Goal: Obtain resource: Obtain resource

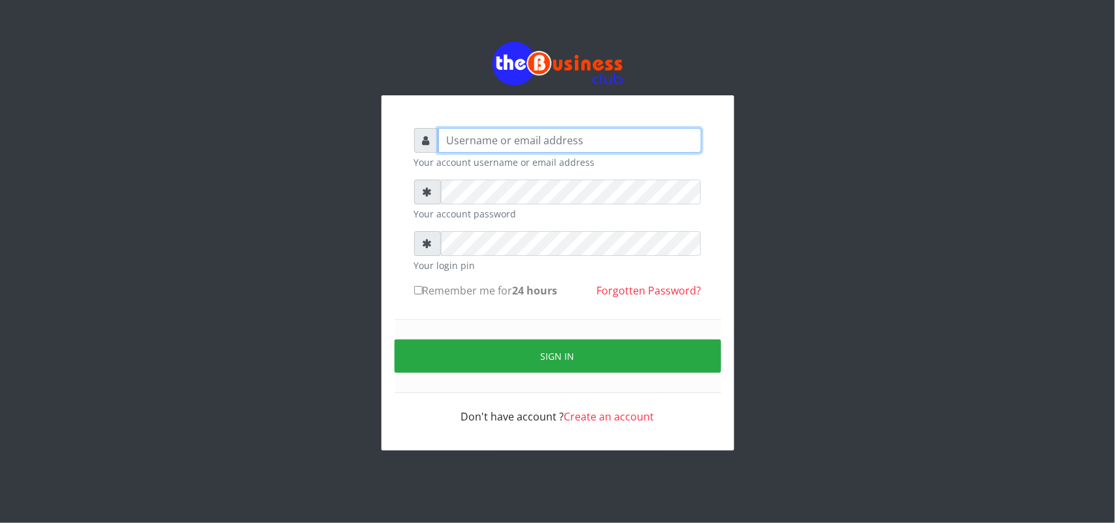
type input "uwa"
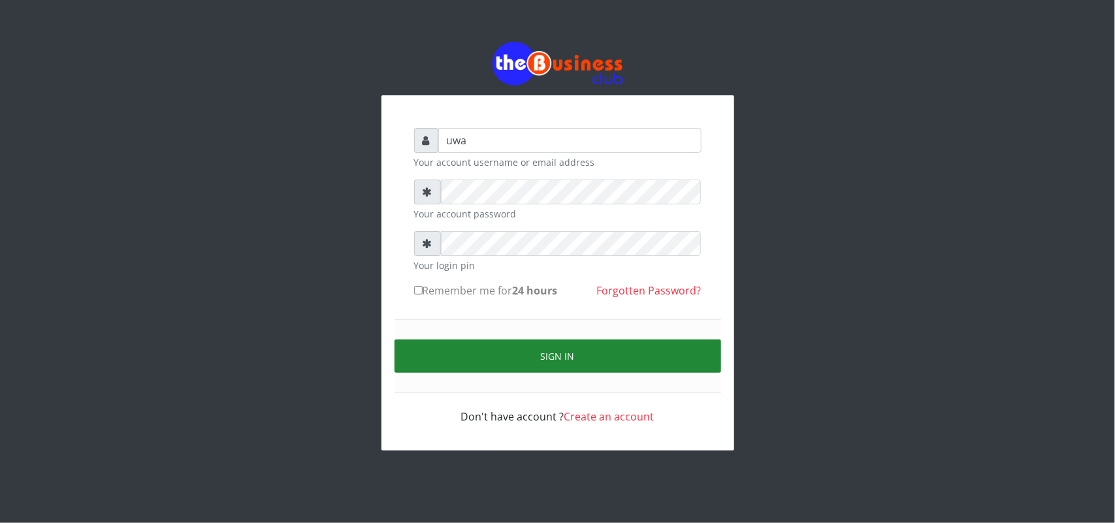
click at [552, 351] on button "Sign in" at bounding box center [558, 356] width 327 height 33
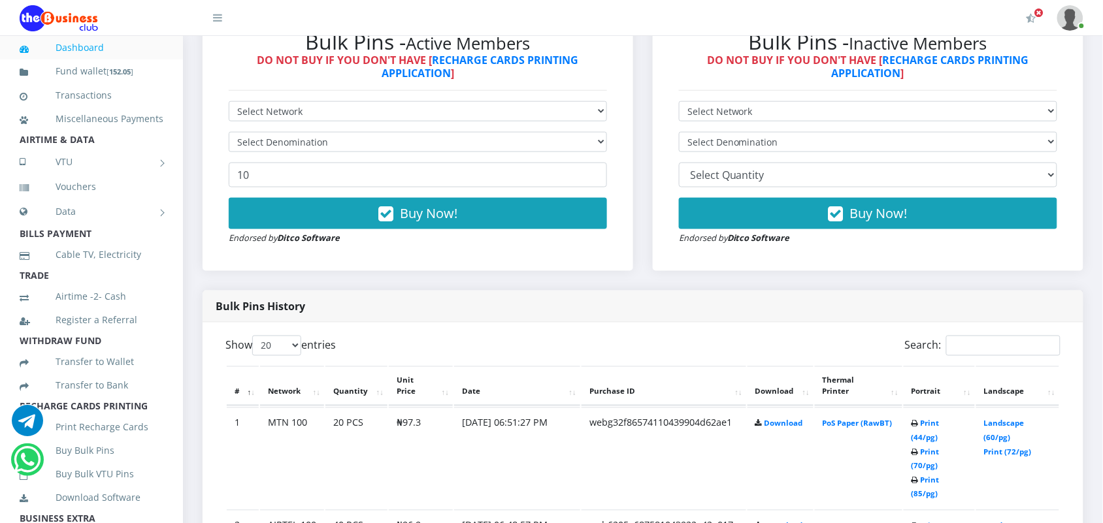
scroll to position [457, 0]
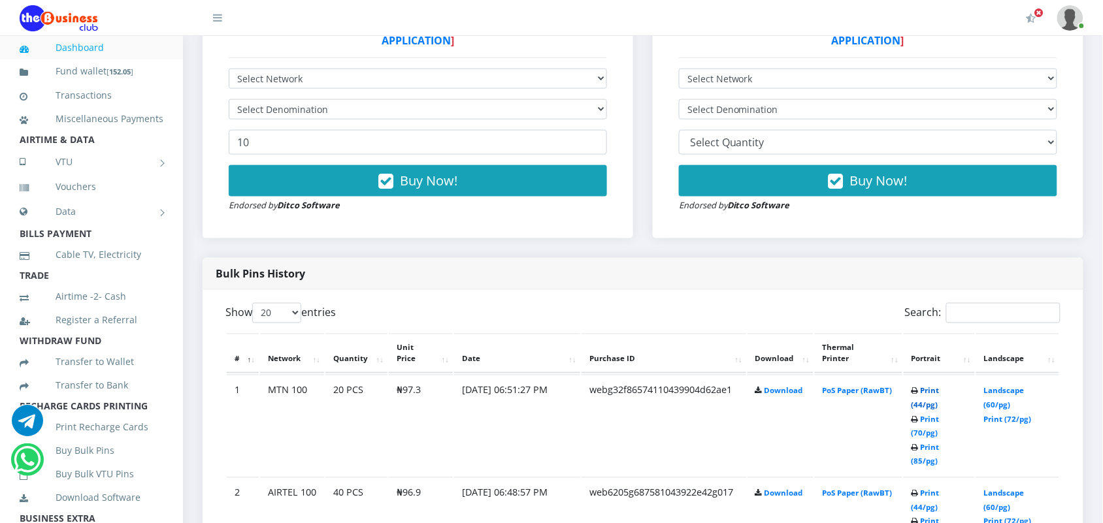
click at [921, 389] on link "Print (44/pg)" at bounding box center [925, 398] width 28 height 24
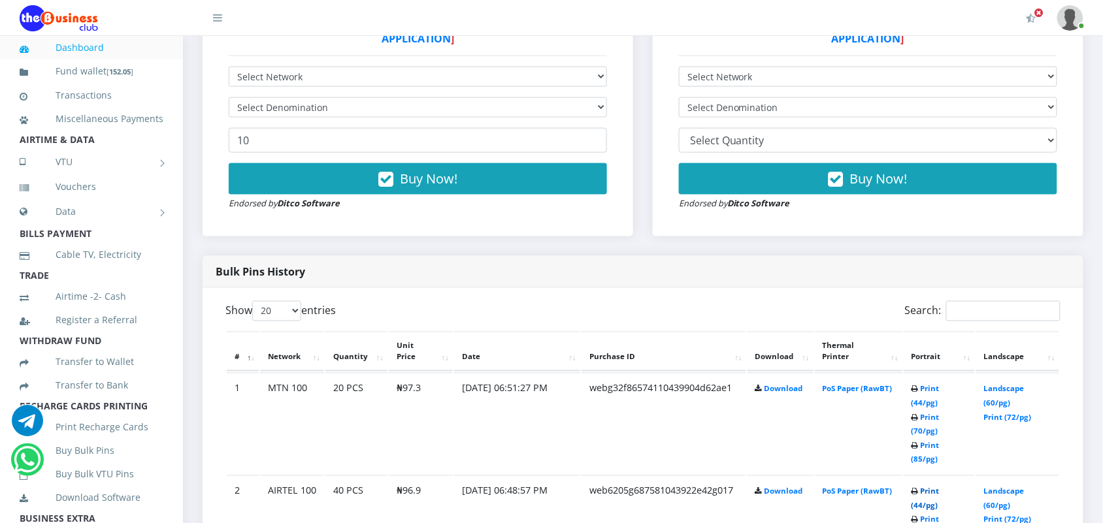
click at [922, 487] on link "Print (44/pg)" at bounding box center [925, 499] width 28 height 24
click at [920, 487] on link "Print (44/pg)" at bounding box center [925, 499] width 28 height 24
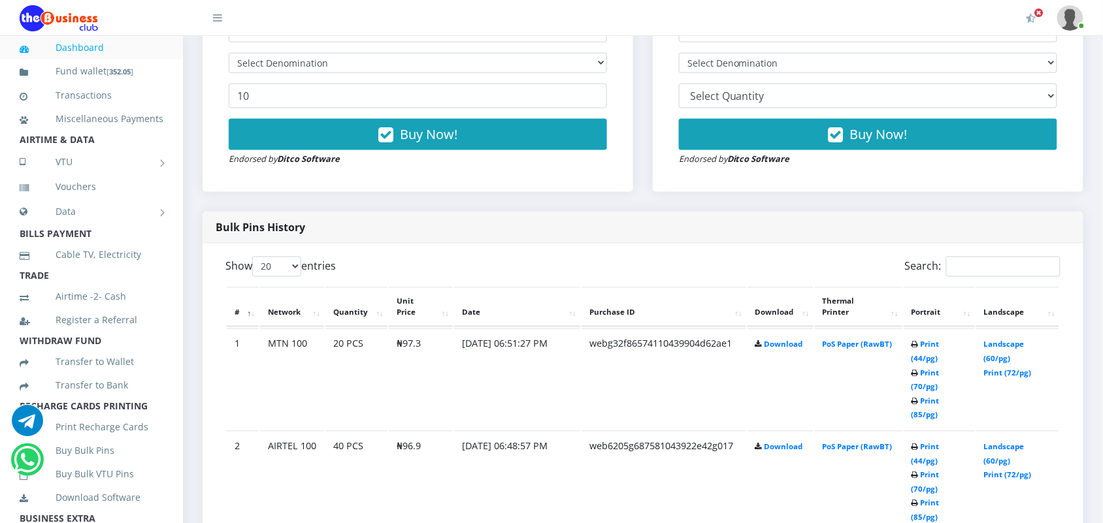
scroll to position [523, 0]
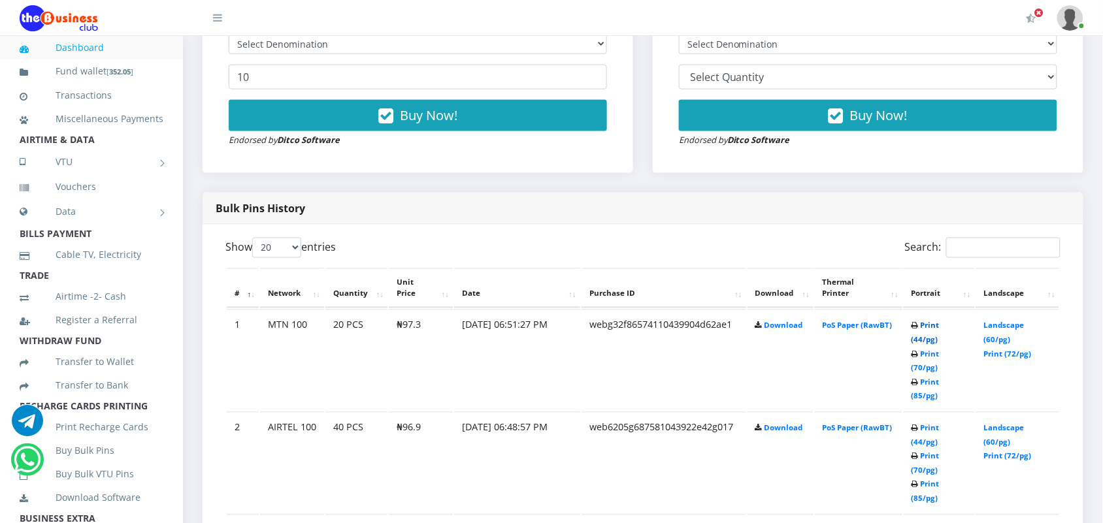
click at [923, 321] on link "Print (44/pg)" at bounding box center [925, 333] width 28 height 24
click at [921, 423] on link "Print (44/pg)" at bounding box center [925, 435] width 28 height 24
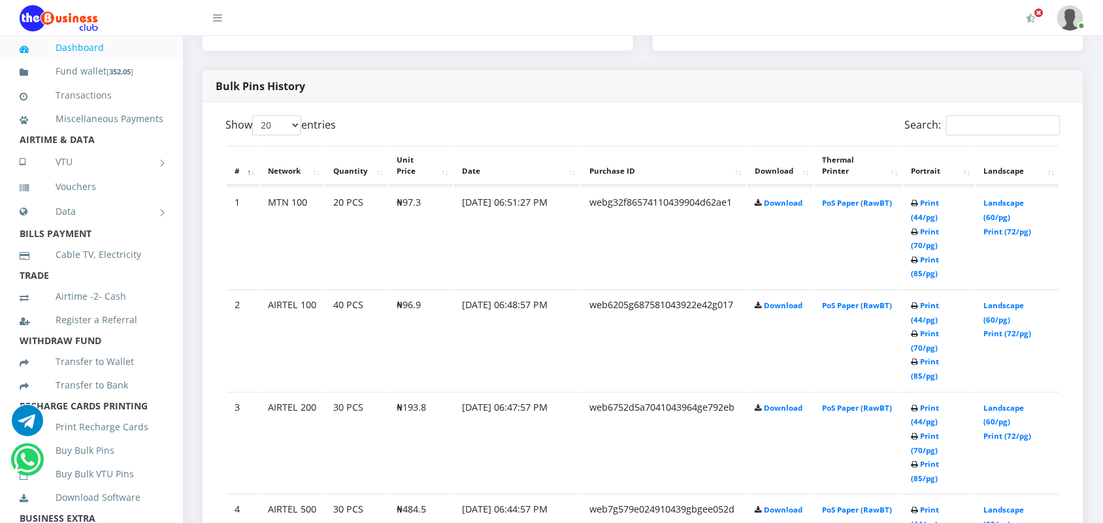
scroll to position [653, 0]
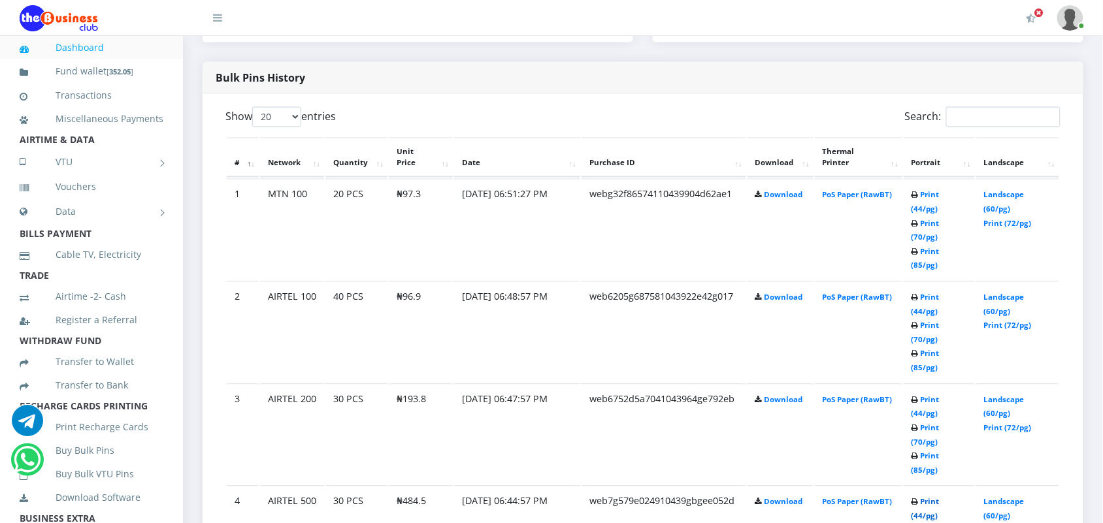
click at [920, 497] on link "Print (44/pg)" at bounding box center [925, 509] width 28 height 24
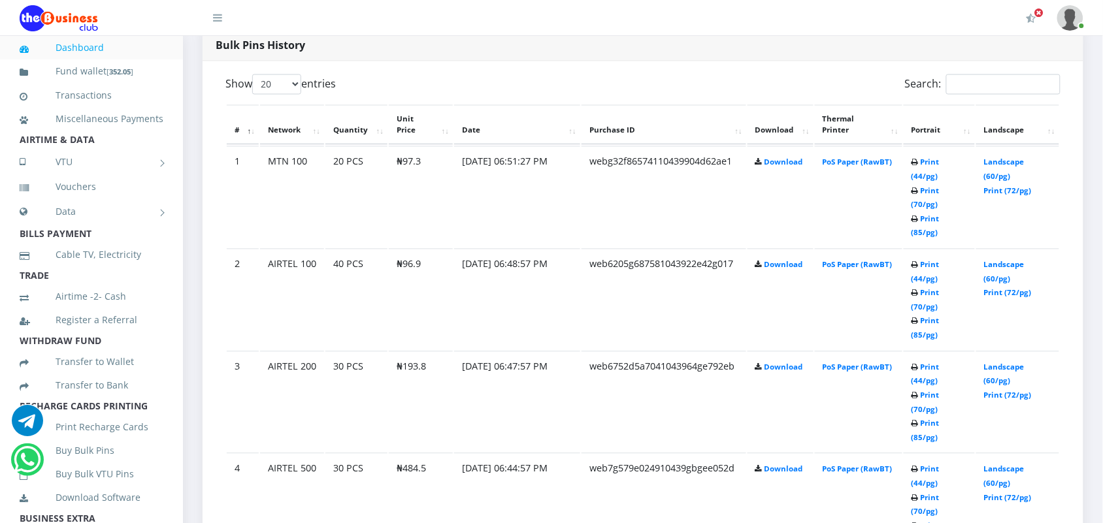
scroll to position [719, 0]
